Goal: Navigation & Orientation: Find specific page/section

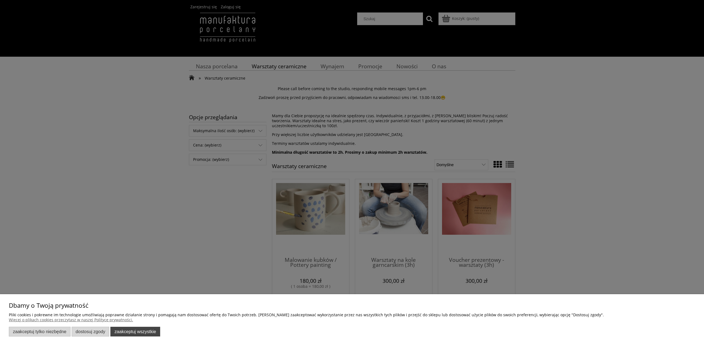
click at [142, 332] on button "Zaakceptuj wszystkie" at bounding box center [135, 332] width 50 height 10
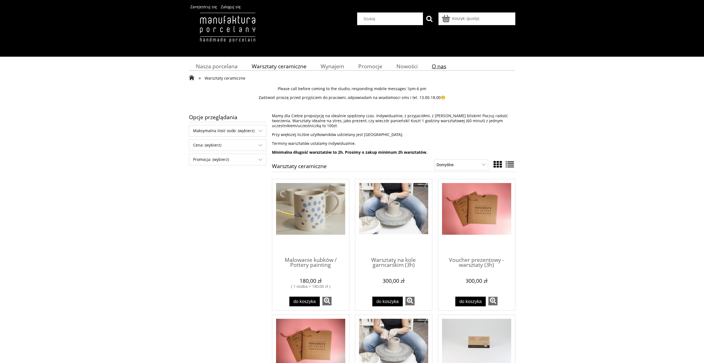
click at [437, 68] on span "O nas" at bounding box center [439, 66] width 14 height 7
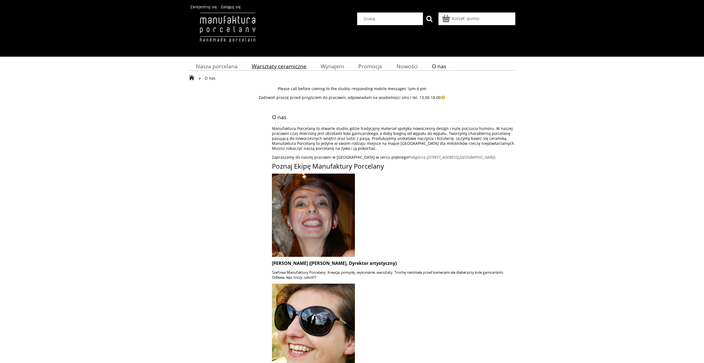
click at [272, 64] on span "Warsztaty ceramiczne" at bounding box center [279, 66] width 55 height 7
